Goal: Information Seeking & Learning: Understand process/instructions

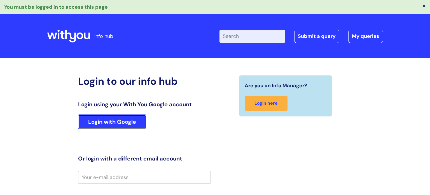
click at [117, 122] on link "Login with Google" at bounding box center [112, 121] width 68 height 15
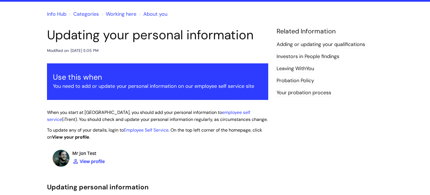
scroll to position [45, 0]
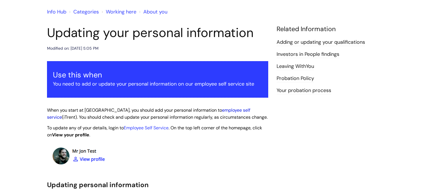
click at [211, 109] on link "employee self service" at bounding box center [148, 113] width 203 height 13
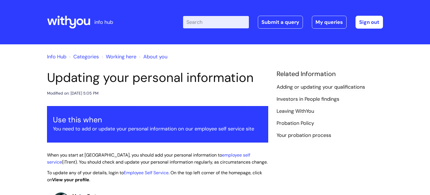
scroll to position [11, 0]
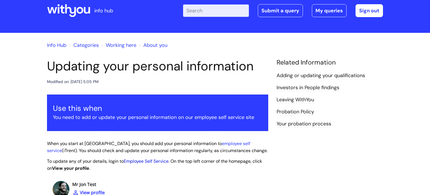
click at [143, 162] on link "Employee Self Service" at bounding box center [146, 161] width 45 height 6
